Goal: Task Accomplishment & Management: Manage account settings

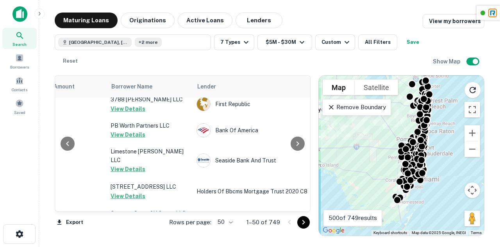
scroll to position [1354, 233]
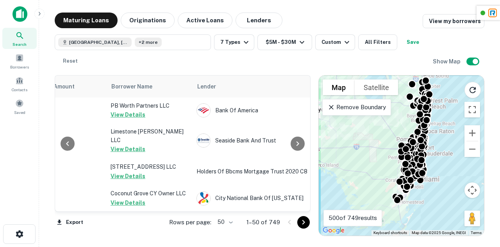
click at [306, 225] on icon "Go to next page" at bounding box center [303, 221] width 9 height 9
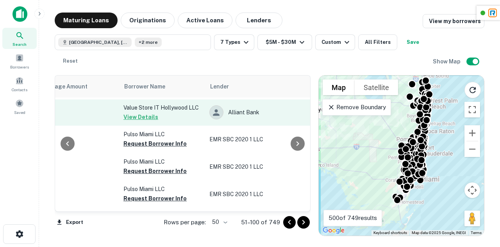
scroll to position [284, 220]
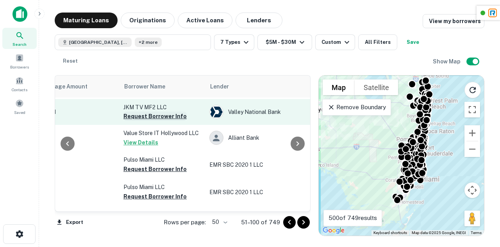
click at [158, 121] on button "Request Borrower Info" at bounding box center [154, 115] width 63 height 9
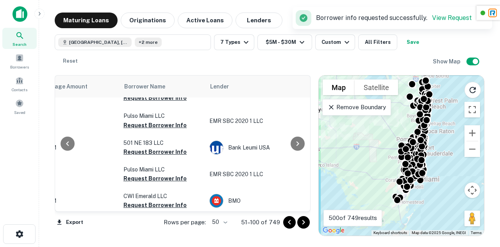
scroll to position [411, 220]
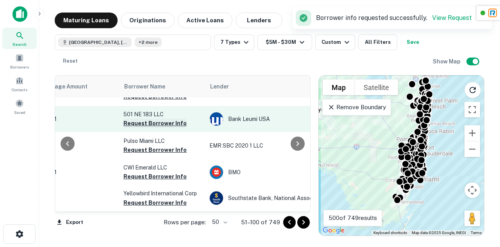
click at [156, 128] on button "Request Borrower Info" at bounding box center [154, 122] width 63 height 9
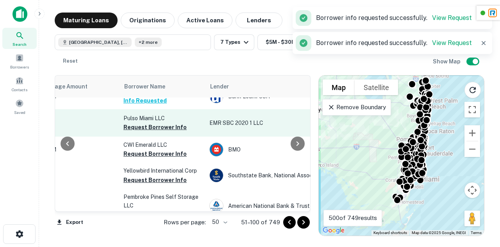
scroll to position [436, 220]
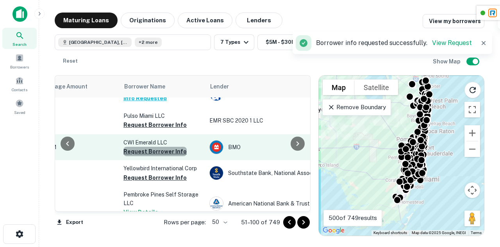
click at [161, 156] on button "Request Borrower Info" at bounding box center [154, 151] width 63 height 9
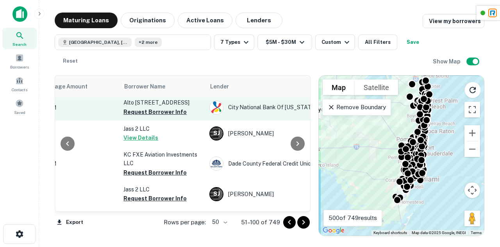
scroll to position [624, 220]
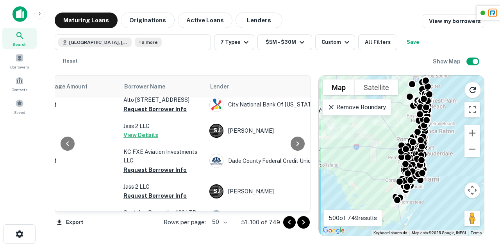
click at [162, 88] on button "Request Borrower Info" at bounding box center [154, 82] width 63 height 9
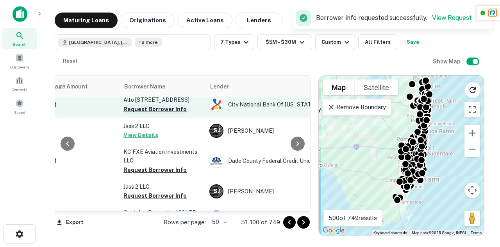
scroll to position [634, 220]
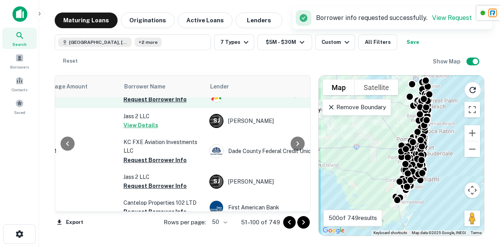
click at [167, 104] on button "Request Borrower Info" at bounding box center [154, 99] width 63 height 9
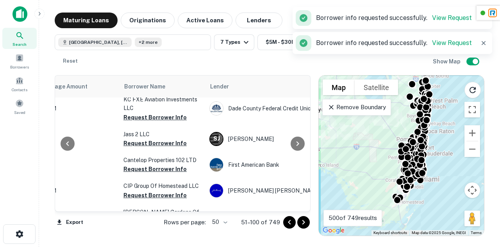
scroll to position [677, 220]
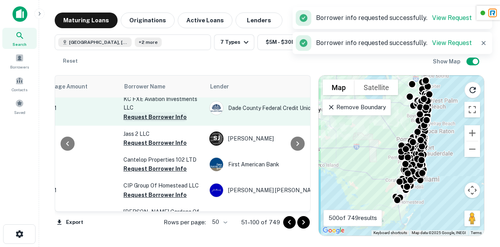
click at [170, 122] on button "Request Borrower Info" at bounding box center [154, 116] width 63 height 9
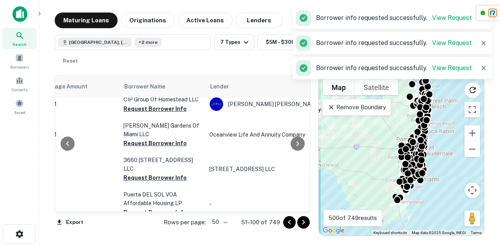
click at [163, 87] on button "Request Borrower Info" at bounding box center [154, 82] width 63 height 9
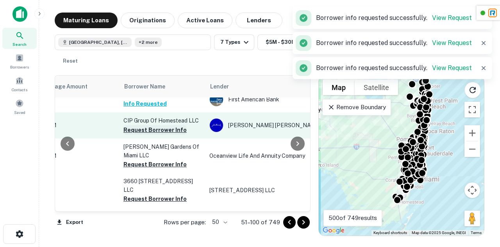
scroll to position [741, 220]
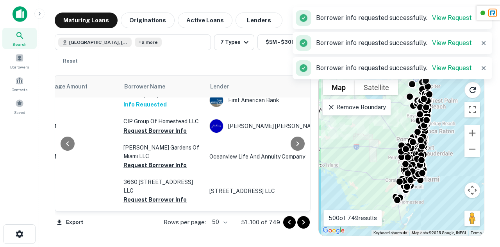
click at [155, 83] on button "Request Borrower Info" at bounding box center [154, 78] width 63 height 9
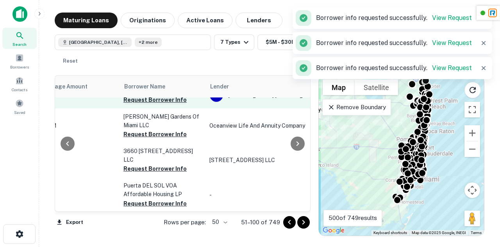
click at [162, 104] on button "Request Borrower Info" at bounding box center [154, 99] width 63 height 9
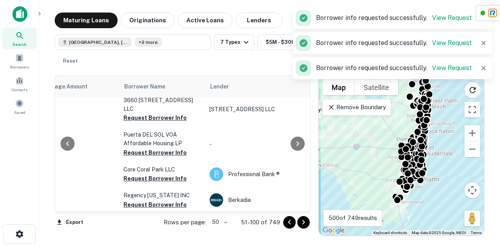
click at [168, 88] on button "Request Borrower Info" at bounding box center [154, 83] width 63 height 9
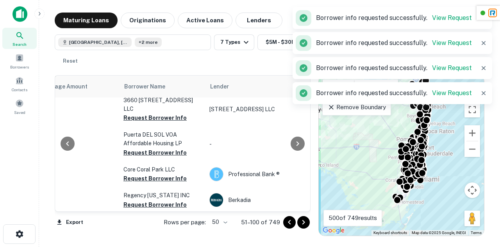
scroll to position [852, 220]
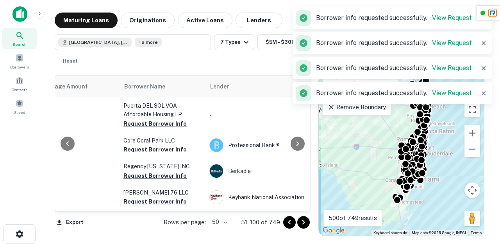
click at [168, 93] on button "Request Borrower Info" at bounding box center [154, 88] width 63 height 9
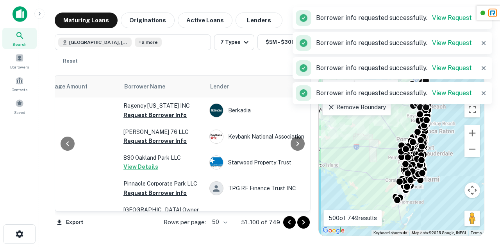
scroll to position [913, 220]
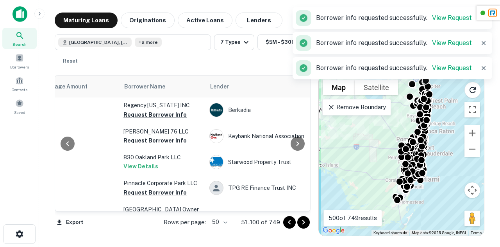
click at [160, 67] on button "Request Borrower Info" at bounding box center [154, 62] width 63 height 9
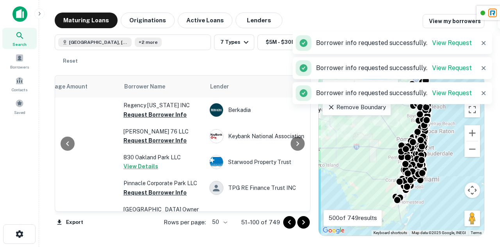
click at [161, 93] on button "Request Borrower Info" at bounding box center [154, 88] width 63 height 9
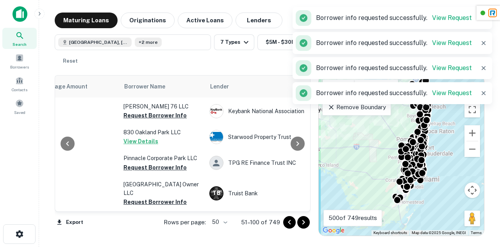
scroll to position [938, 220]
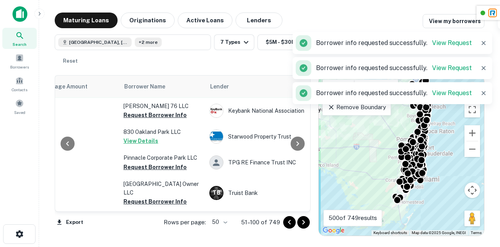
click at [163, 94] on button "Request Borrower Info" at bounding box center [154, 88] width 63 height 9
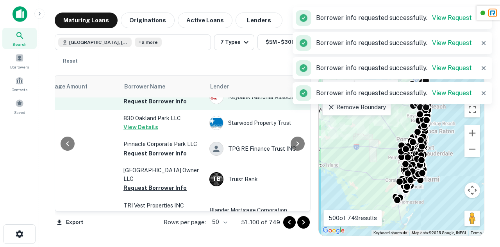
scroll to position [952, 220]
click at [164, 106] on button "Request Borrower Info" at bounding box center [154, 100] width 63 height 9
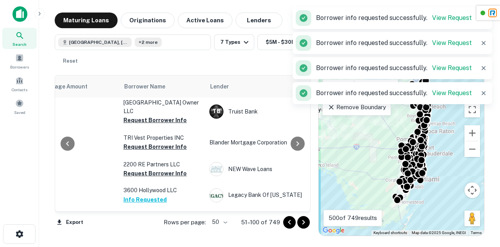
scroll to position [1040, 220]
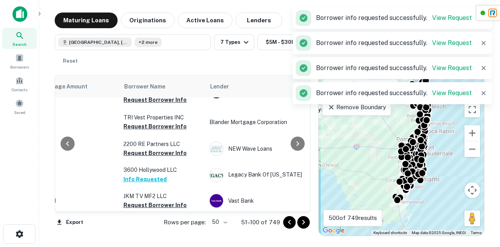
click at [161, 70] on button "Request Borrower Info" at bounding box center [154, 65] width 63 height 9
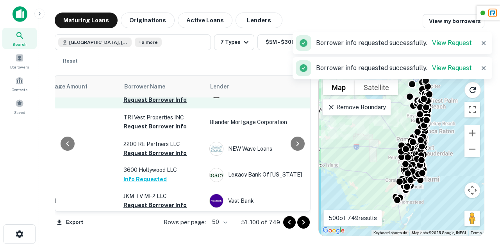
drag, startPoint x: 169, startPoint y: 165, endPoint x: 148, endPoint y: 168, distance: 21.3
click at [148, 104] on button "Request Borrower Info" at bounding box center [154, 99] width 63 height 9
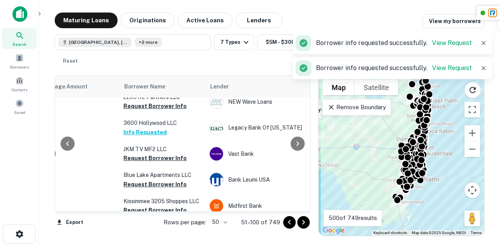
scroll to position [1091, 220]
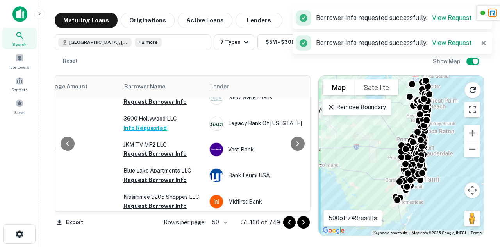
click at [159, 80] on button "Request Borrower Info" at bounding box center [154, 74] width 63 height 9
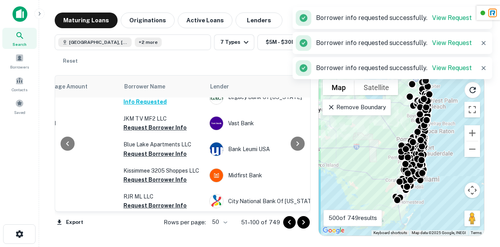
scroll to position [1118, 220]
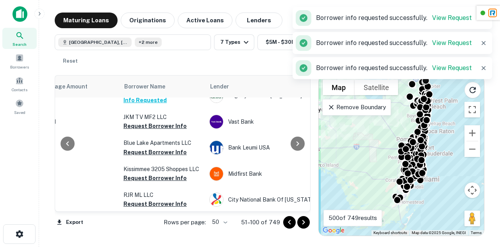
click at [154, 79] on button "Request Borrower Info" at bounding box center [154, 73] width 63 height 9
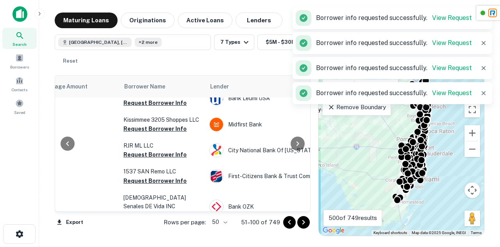
scroll to position [1168, 220]
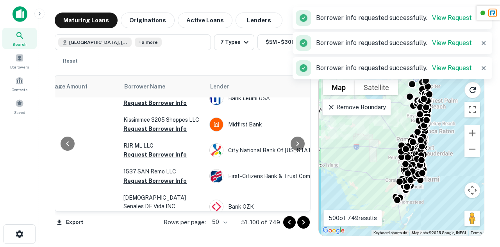
click at [156, 81] on button "Request Borrower Info" at bounding box center [154, 76] width 63 height 9
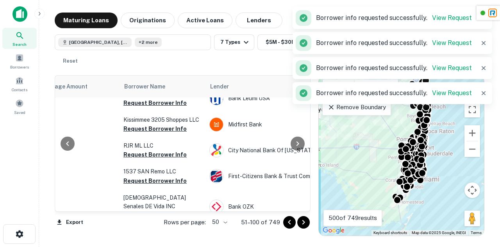
scroll to position [1195, 220]
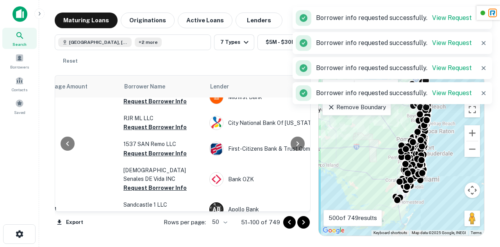
click at [163, 80] on button "Request Borrower Info" at bounding box center [154, 75] width 63 height 9
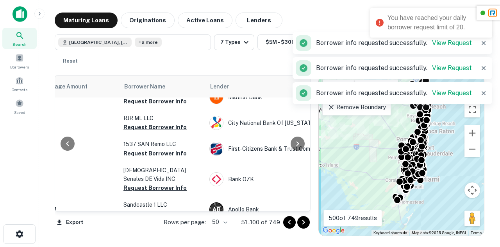
scroll to position [1217, 220]
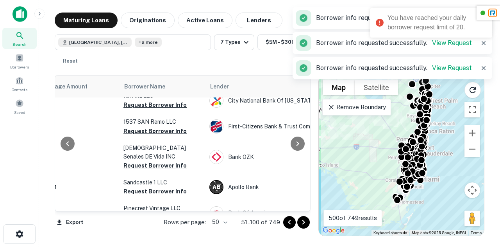
click at [156, 84] on button "Request Borrower Info" at bounding box center [154, 78] width 63 height 9
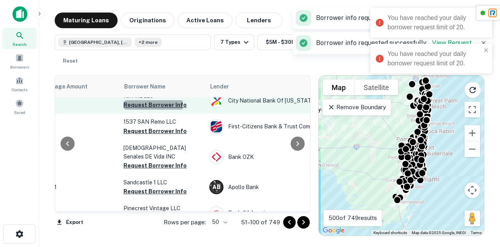
click at [150, 109] on button "Request Borrower Info" at bounding box center [154, 104] width 63 height 9
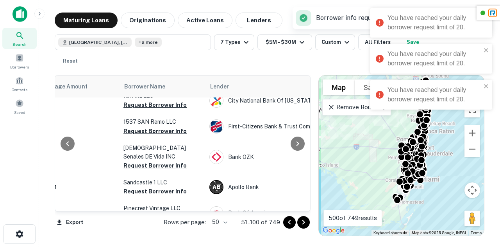
click at [152, 58] on button "Request Borrower Info" at bounding box center [154, 52] width 63 height 9
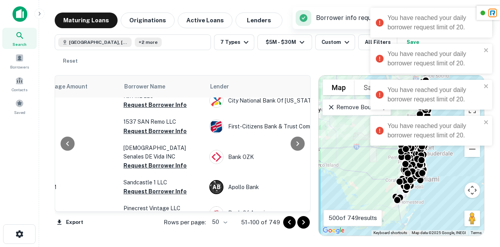
scroll to position [1200, 220]
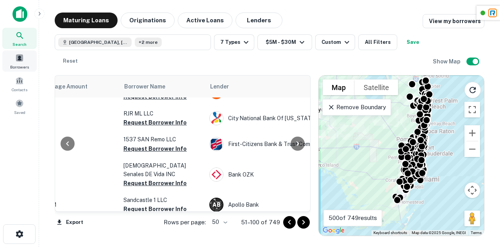
click at [19, 54] on span at bounding box center [19, 58] width 9 height 9
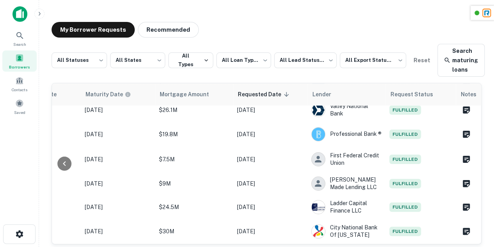
scroll to position [18, 0]
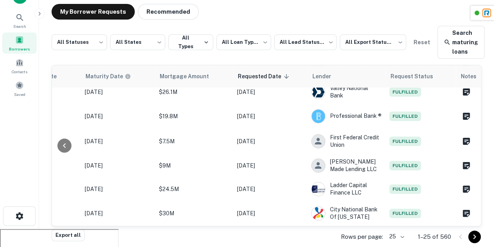
click at [478, 241] on div at bounding box center [467, 236] width 27 height 13
click at [475, 239] on icon "Go to next page" at bounding box center [474, 236] width 9 height 9
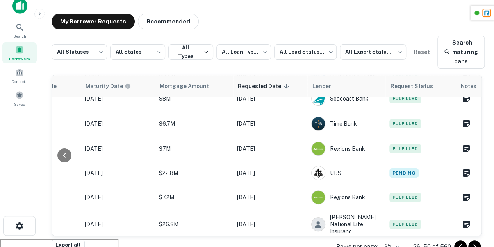
scroll to position [18, 0]
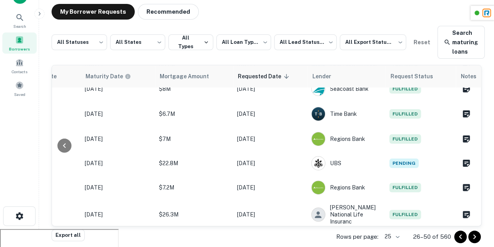
click at [480, 239] on button "Go to next page" at bounding box center [475, 236] width 13 height 13
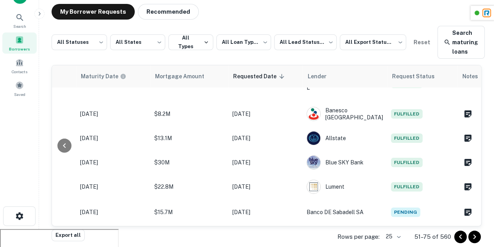
scroll to position [485, 495]
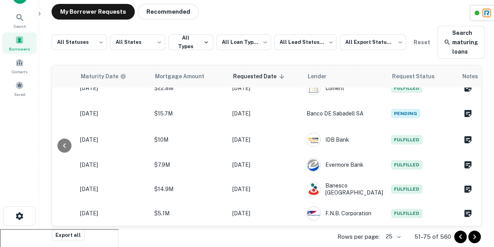
click at [474, 237] on icon "Go to next page" at bounding box center [475, 236] width 3 height 5
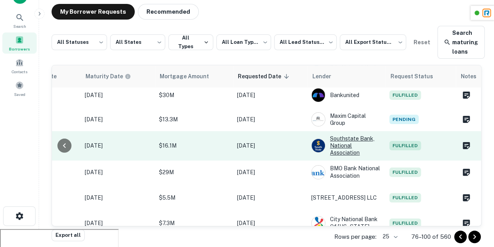
scroll to position [488, 495]
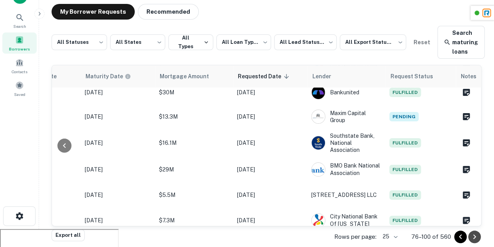
click at [474, 236] on icon "Go to next page" at bounding box center [474, 236] width 9 height 9
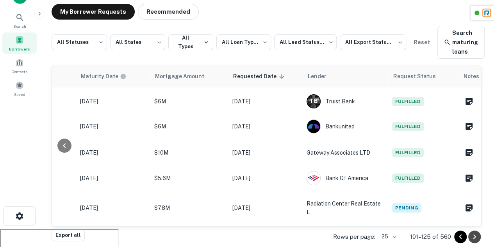
click at [477, 237] on icon "Go to next page" at bounding box center [474, 236] width 9 height 9
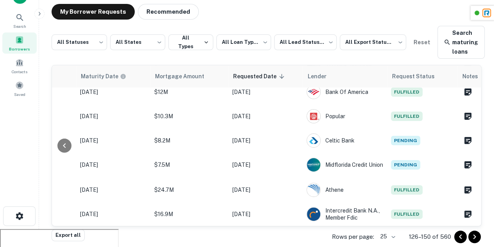
click at [475, 235] on icon "Go to next page" at bounding box center [475, 236] width 3 height 5
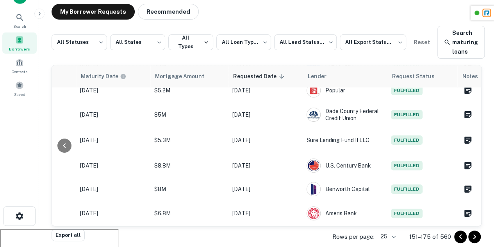
click at [478, 240] on icon "Go to next page" at bounding box center [474, 236] width 9 height 9
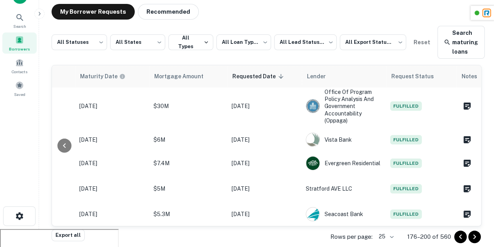
click at [476, 237] on icon "Go to next page" at bounding box center [474, 236] width 9 height 9
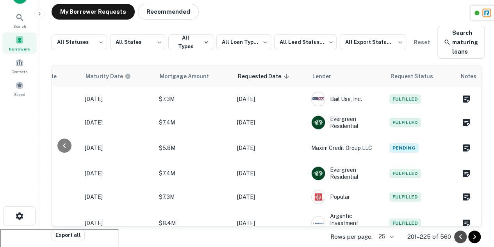
click at [457, 239] on icon "Go to previous page" at bounding box center [460, 236] width 9 height 9
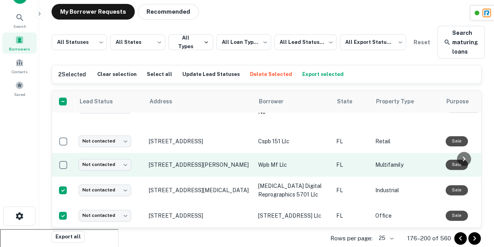
click at [64, 165] on td at bounding box center [63, 164] width 23 height 23
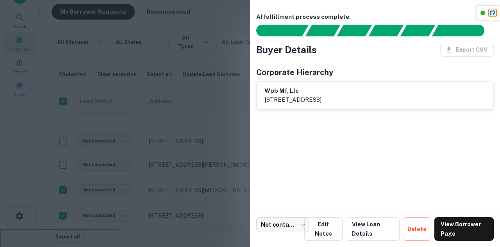
click at [64, 162] on div at bounding box center [250, 123] width 500 height 247
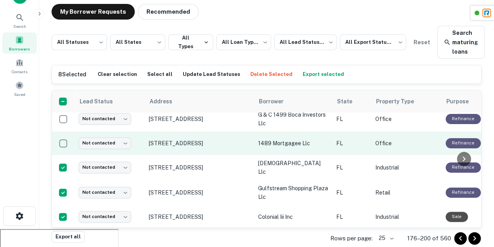
click at [66, 149] on td at bounding box center [63, 142] width 23 height 23
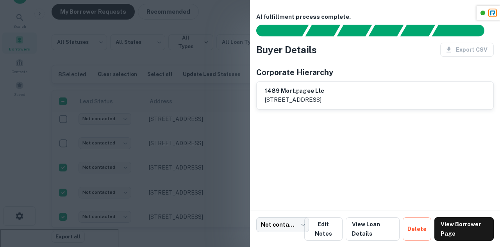
click at [63, 151] on div at bounding box center [250, 123] width 500 height 247
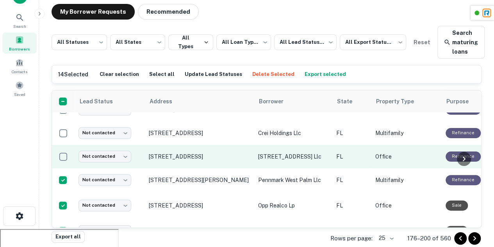
click at [64, 163] on td at bounding box center [63, 156] width 23 height 23
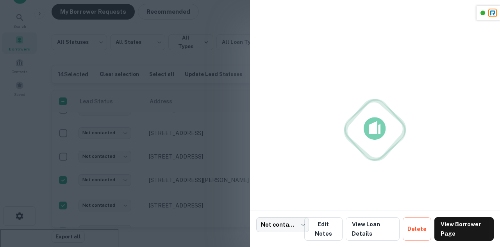
click at [65, 155] on div at bounding box center [250, 123] width 500 height 247
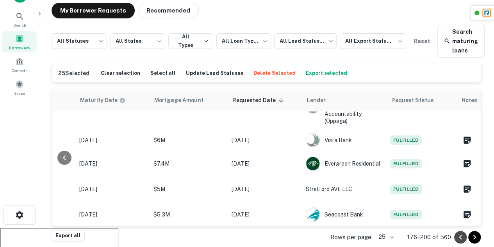
click at [459, 234] on icon "Go to previous page" at bounding box center [460, 236] width 9 height 9
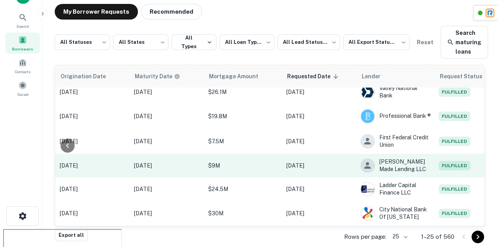
scroll to position [500, 496]
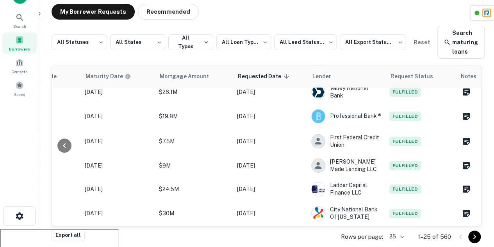
click at [402, 229] on body "**********" at bounding box center [247, 105] width 494 height 247
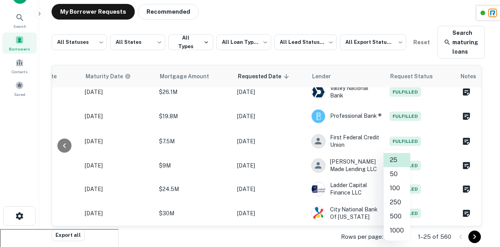
scroll to position [500, 495]
click at [401, 229] on li "1000" at bounding box center [397, 230] width 27 height 14
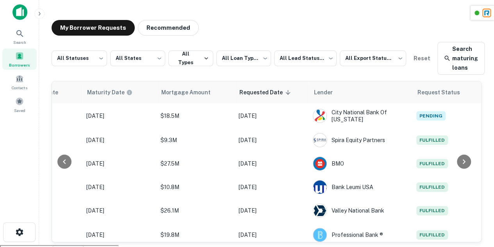
scroll to position [500, 488]
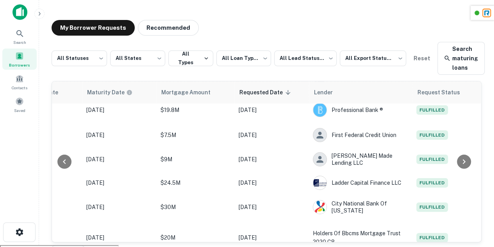
click at [300, 31] on div "My Borrower Requests Recommended" at bounding box center [267, 28] width 430 height 16
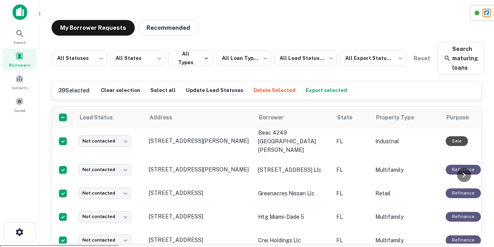
scroll to position [4453, 0]
click at [304, 89] on button "Export selected" at bounding box center [326, 90] width 45 height 12
